Goal: Task Accomplishment & Management: Use online tool/utility

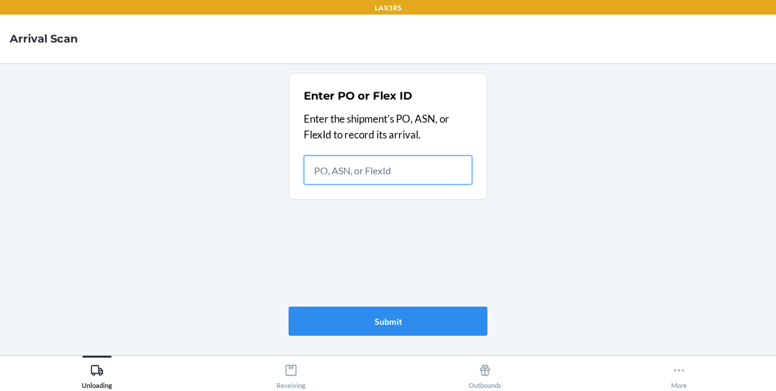
paste input "9572666"
type input "9572666"
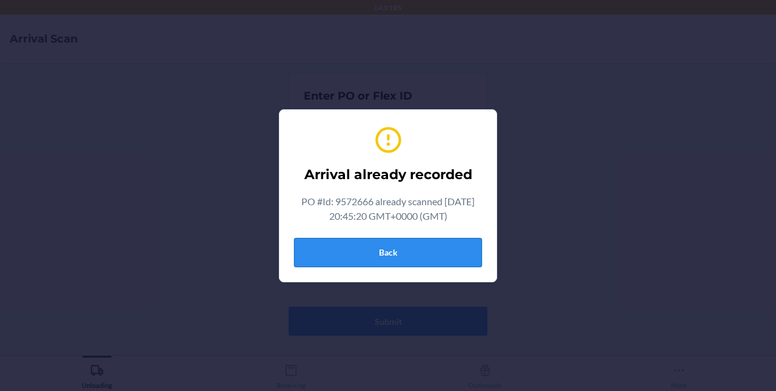
click at [368, 248] on button "Back" at bounding box center [388, 252] width 188 height 29
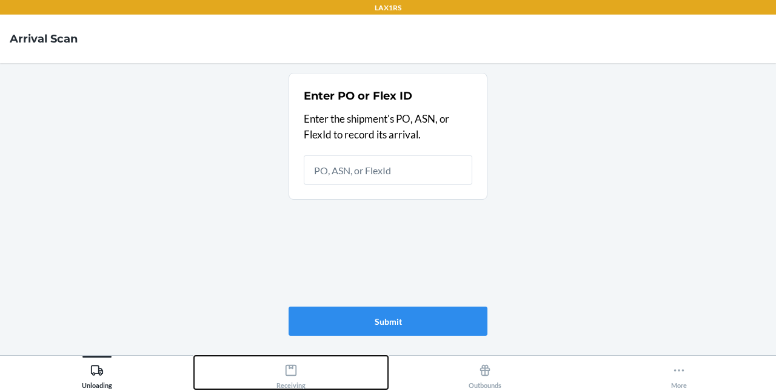
click at [291, 368] on icon at bounding box center [290, 369] width 13 height 13
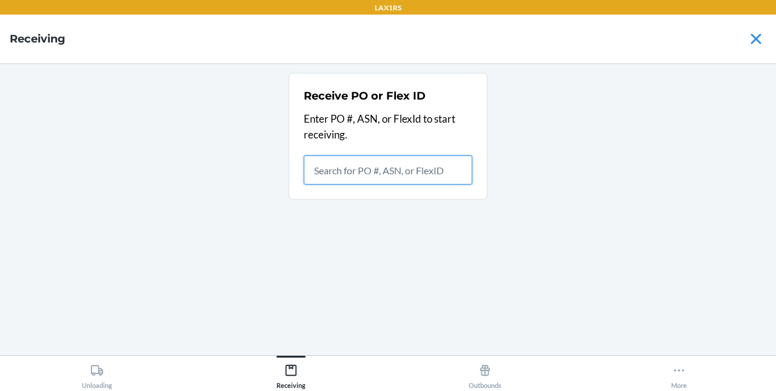
paste input "9572666"
type input "9572666"
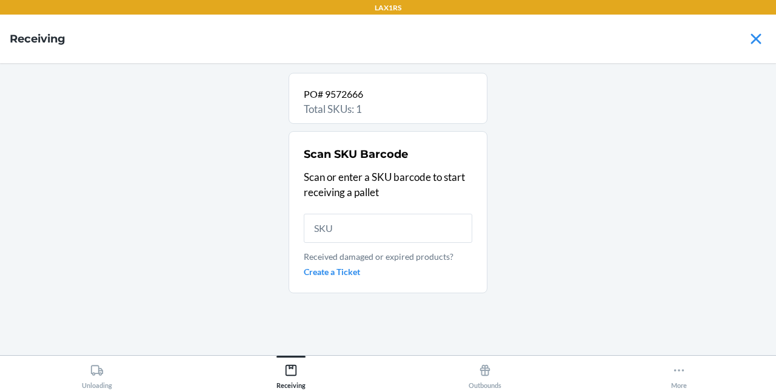
type input "DKGH487W48Q"
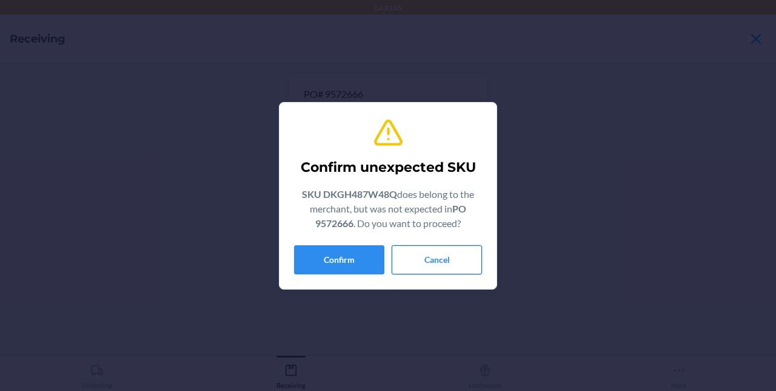
click at [444, 255] on button "Cancel" at bounding box center [437, 259] width 90 height 29
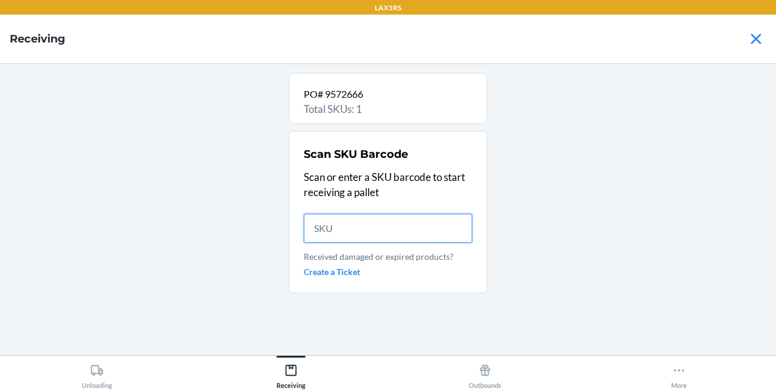
paste input "DKGH487W48Q"
type input "DKGH487W48Q"
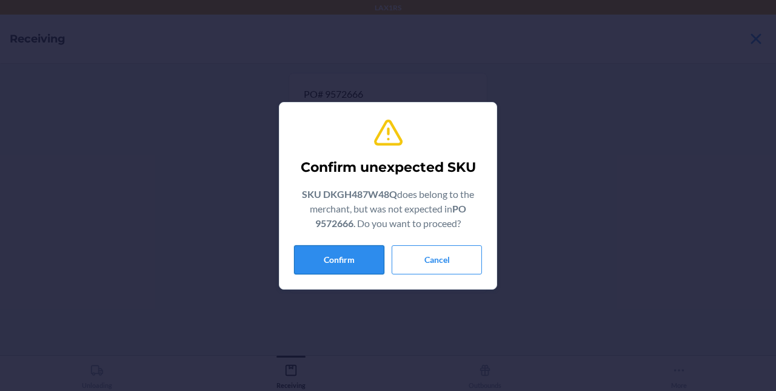
click at [358, 258] on button "Confirm" at bounding box center [339, 259] width 90 height 29
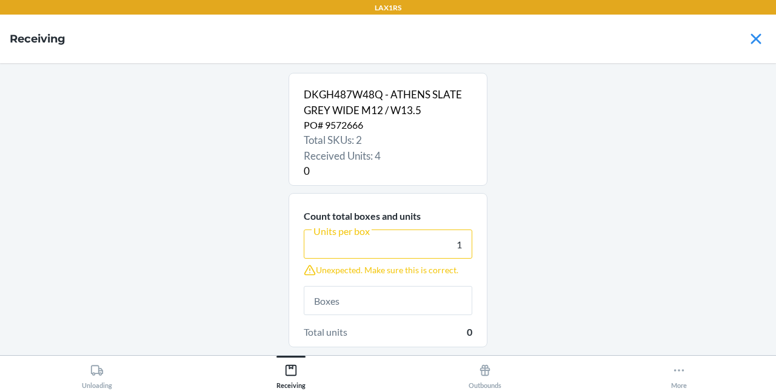
type input "1"
click at [346, 294] on input "text" at bounding box center [388, 300] width 169 height 29
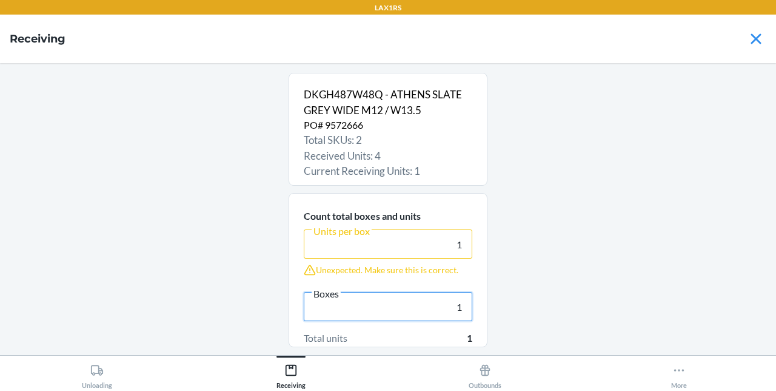
scroll to position [76, 0]
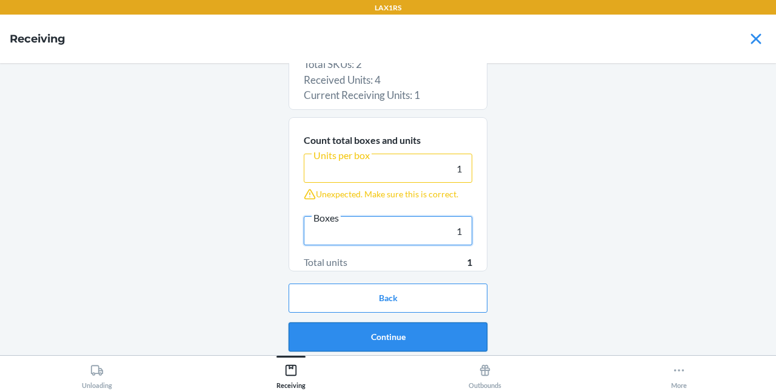
type input "1"
click at [415, 336] on button "Continue" at bounding box center [388, 336] width 199 height 29
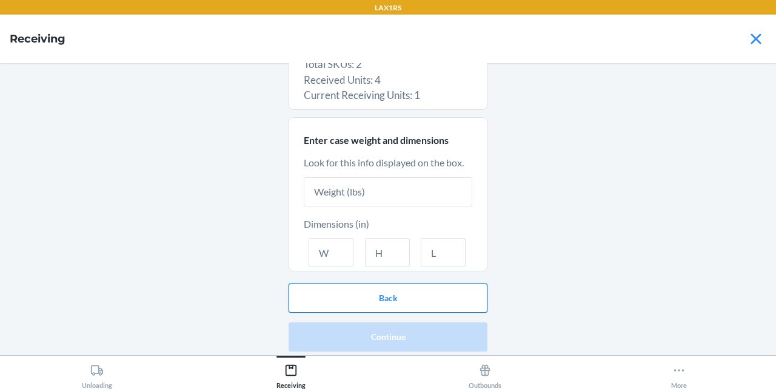
click at [399, 296] on button "Back" at bounding box center [388, 297] width 199 height 29
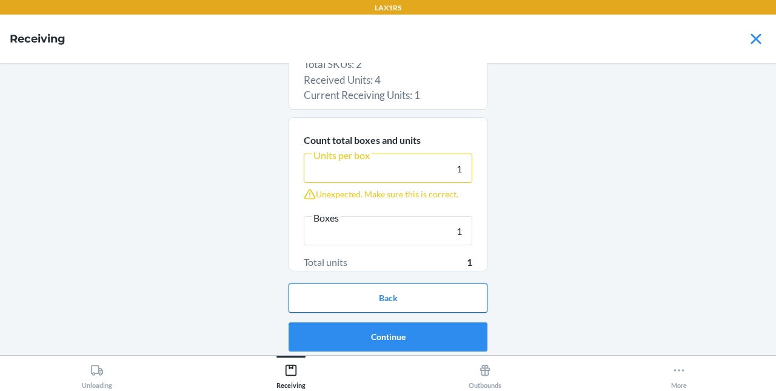
click at [403, 301] on button "Back" at bounding box center [388, 297] width 199 height 29
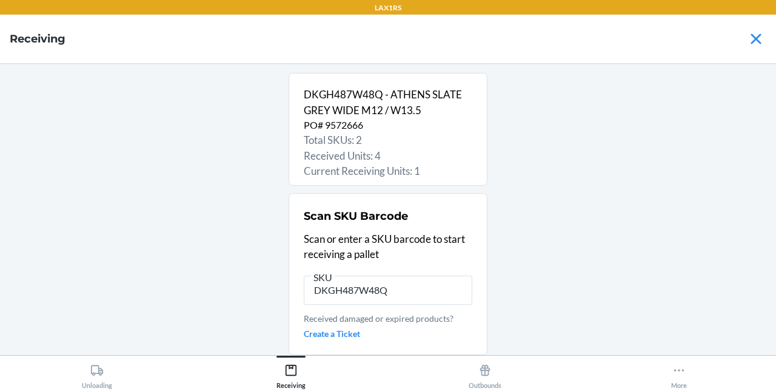
scroll to position [6, 0]
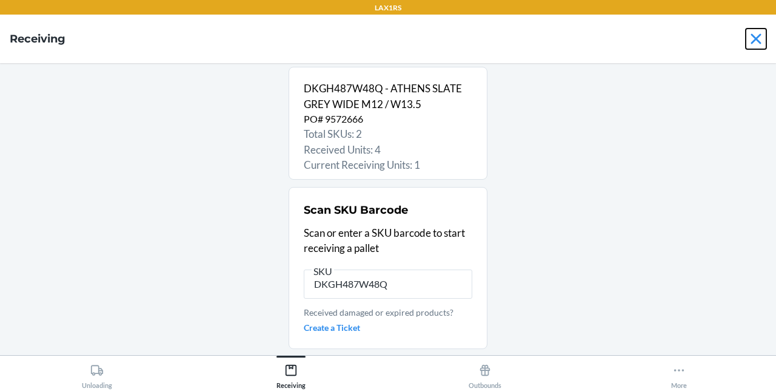
click at [756, 38] on icon at bounding box center [756, 38] width 10 height 10
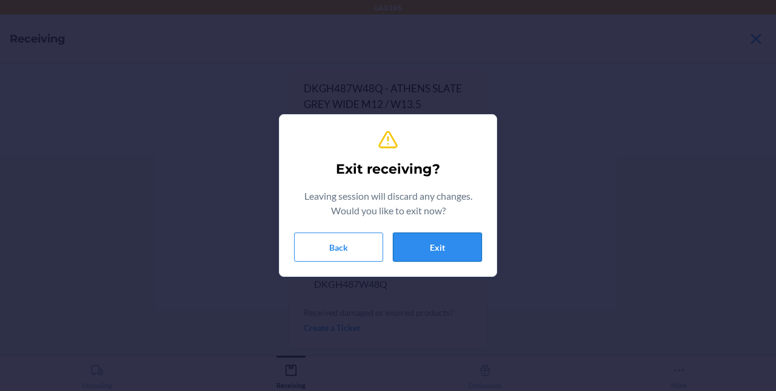
click at [452, 252] on button "Exit" at bounding box center [437, 246] width 89 height 29
